Goal: Transaction & Acquisition: Purchase product/service

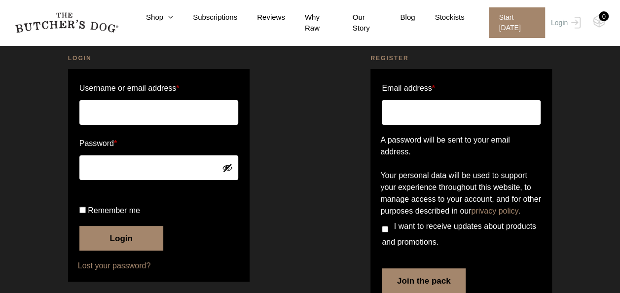
scroll to position [99, 0]
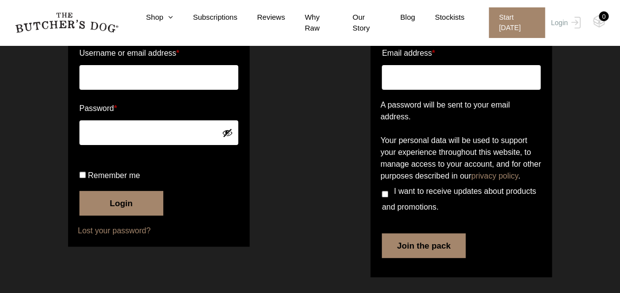
type input "joshnash_3@hotmail.com"
click at [131, 216] on button "Login" at bounding box center [121, 203] width 84 height 25
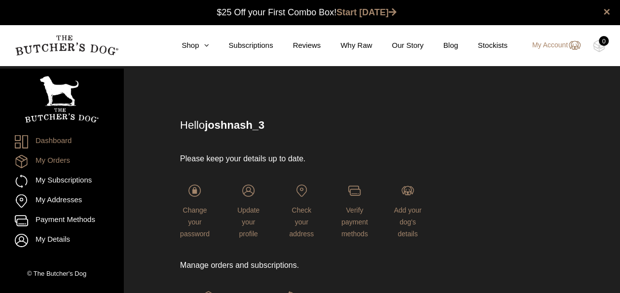
click at [59, 155] on link "My Orders" at bounding box center [62, 161] width 94 height 13
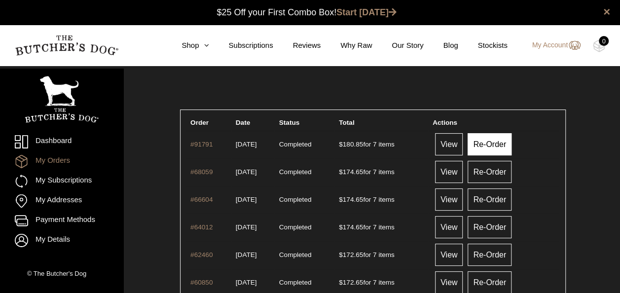
click at [496, 146] on link "Re-Order" at bounding box center [490, 144] width 44 height 22
